Goal: Task Accomplishment & Management: Use online tool/utility

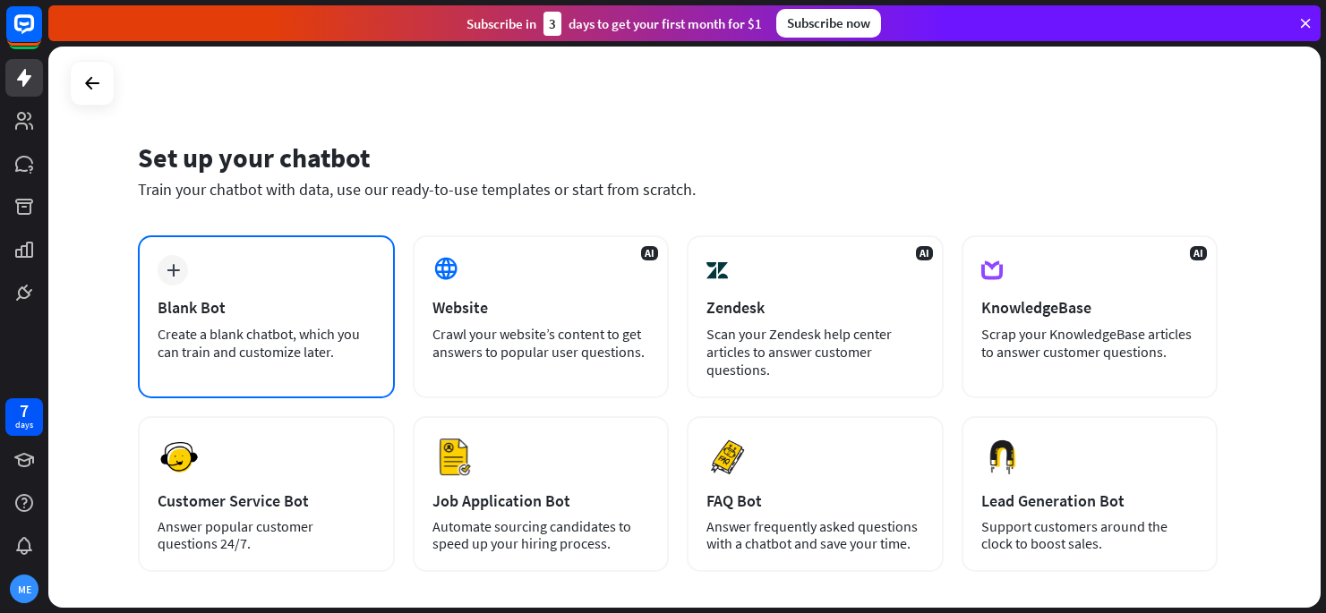
click at [252, 320] on div "plus Blank Bot Create a blank chatbot, which you can train and customize later." at bounding box center [266, 316] width 257 height 163
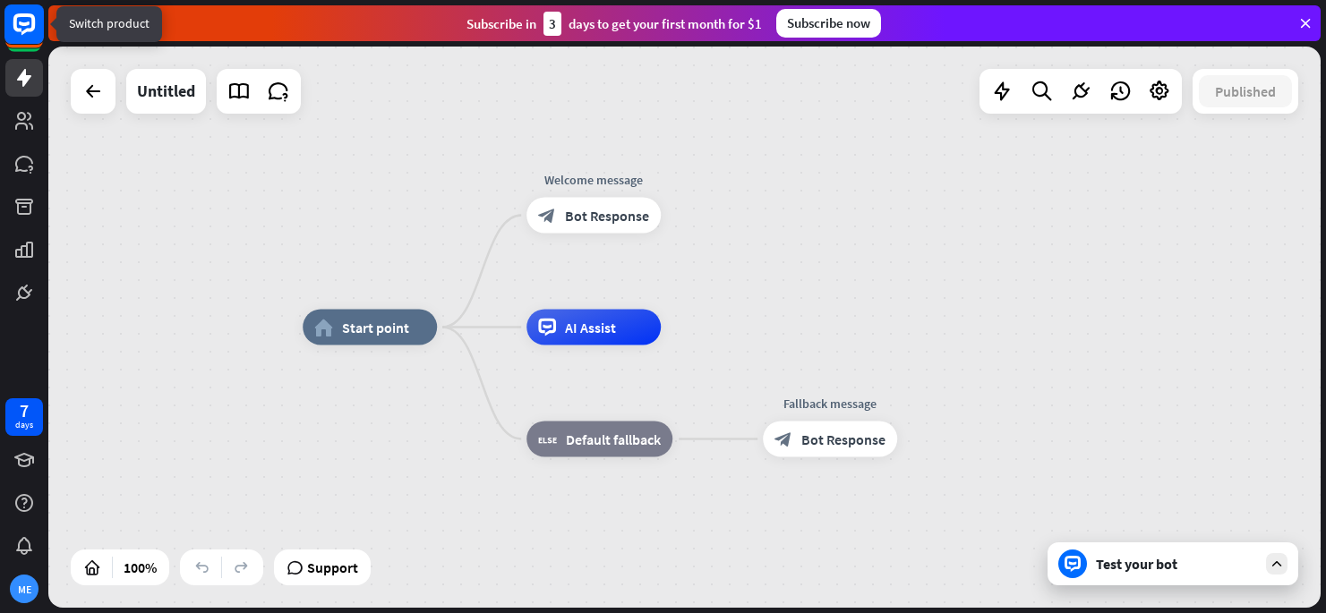
click at [39, 21] on rect at bounding box center [23, 23] width 39 height 39
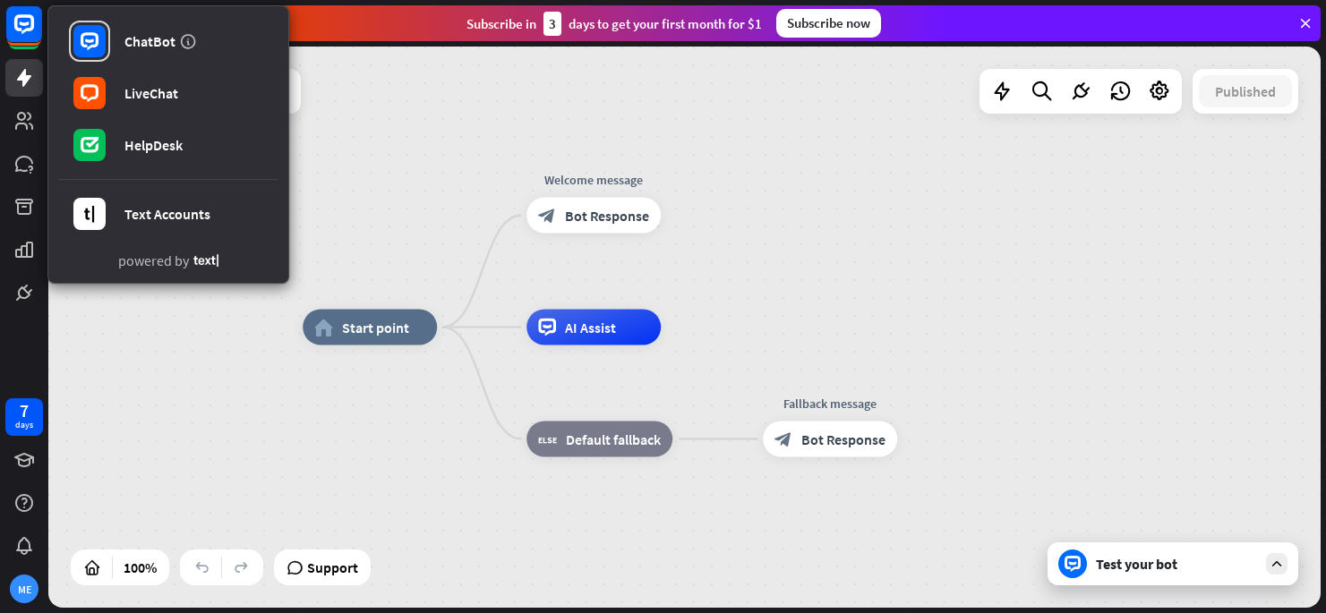
click at [808, 91] on div "home_2 Start point Welcome message block_bot_response Bot Response AI Assist bl…" at bounding box center [684, 327] width 1272 height 561
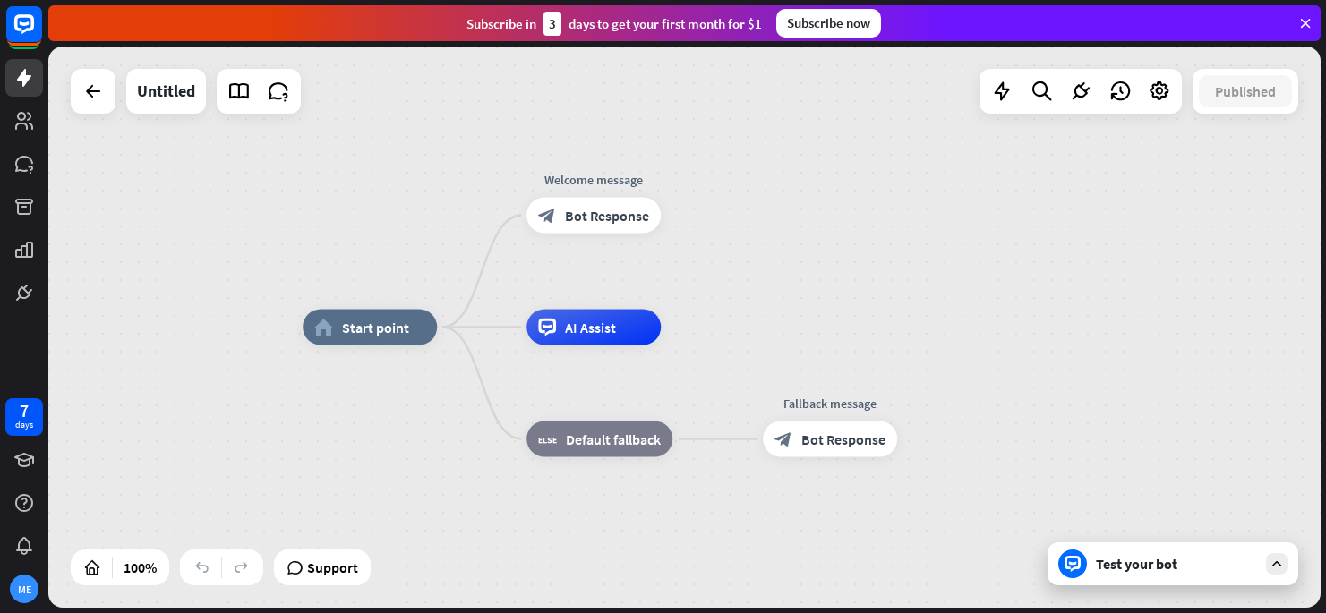
click at [1304, 31] on div "Subscribe [DATE] to get your first month for $1 Subscribe now" at bounding box center [684, 23] width 1272 height 36
click at [1303, 28] on icon at bounding box center [1305, 23] width 16 height 16
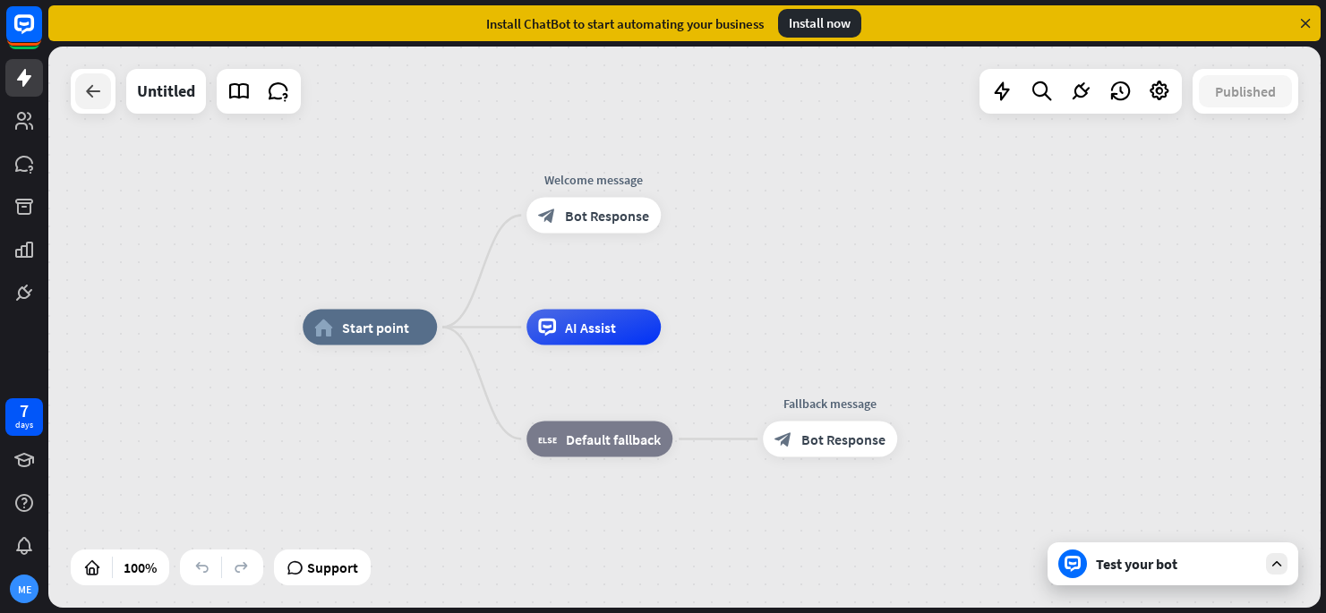
click at [88, 92] on icon at bounding box center [92, 91] width 21 height 21
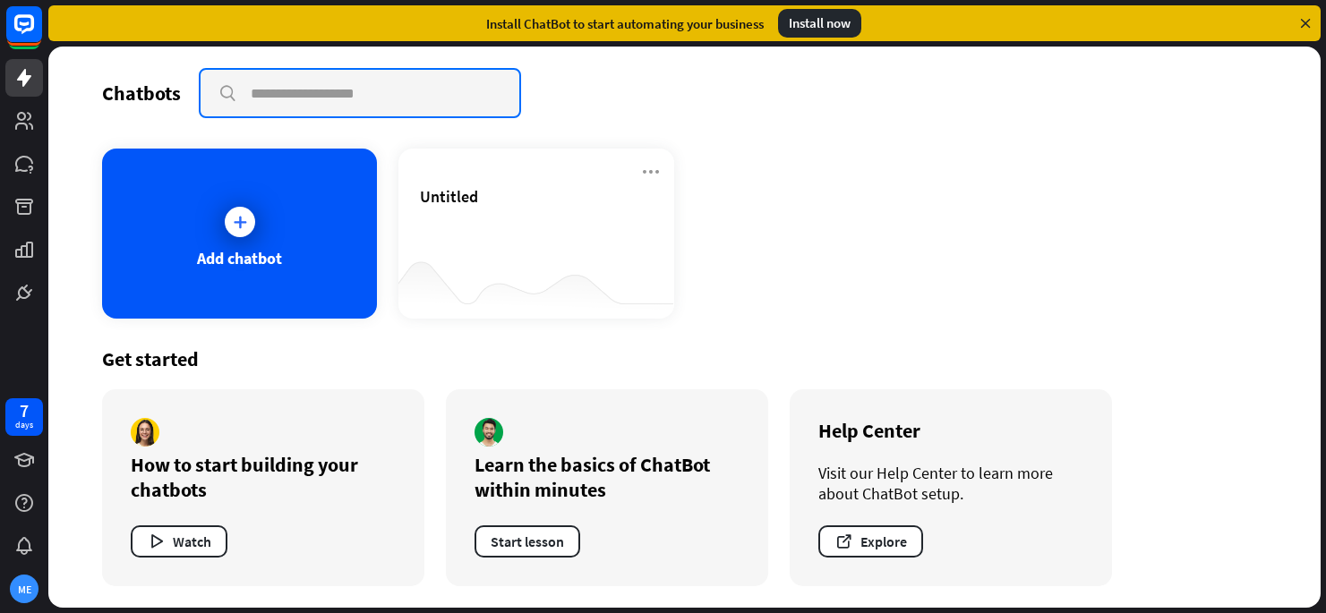
click at [310, 92] on input "text" at bounding box center [360, 93] width 319 height 47
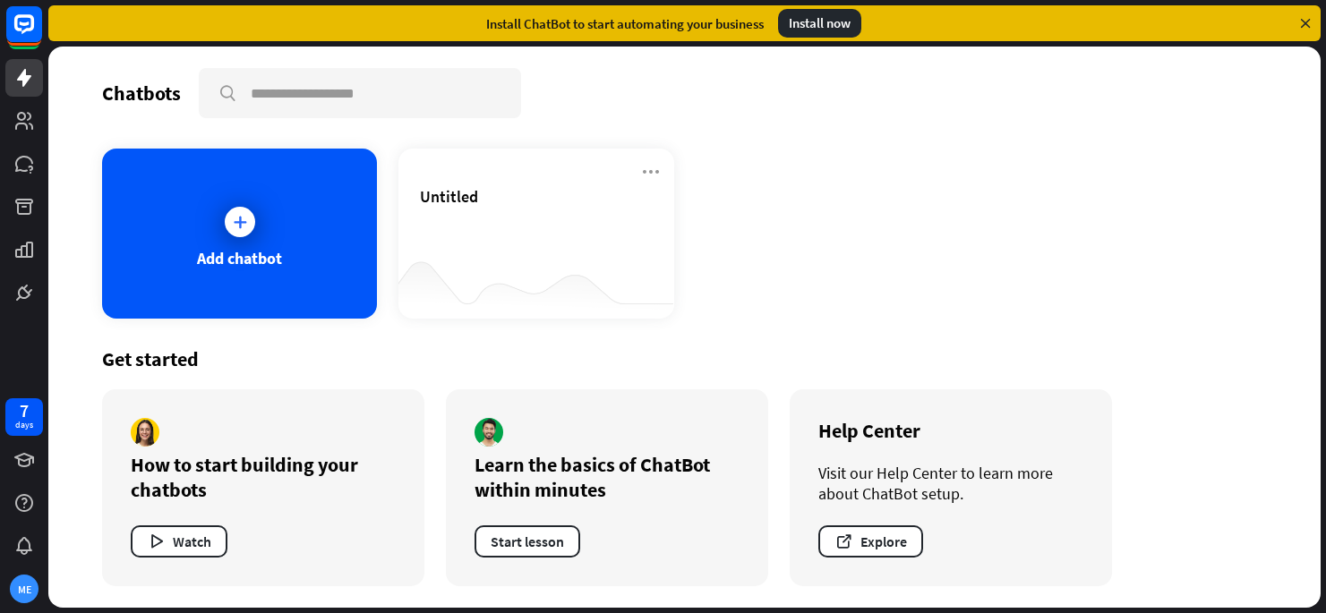
click at [1302, 21] on icon at bounding box center [1305, 23] width 16 height 16
